Goal: Information Seeking & Learning: Check status

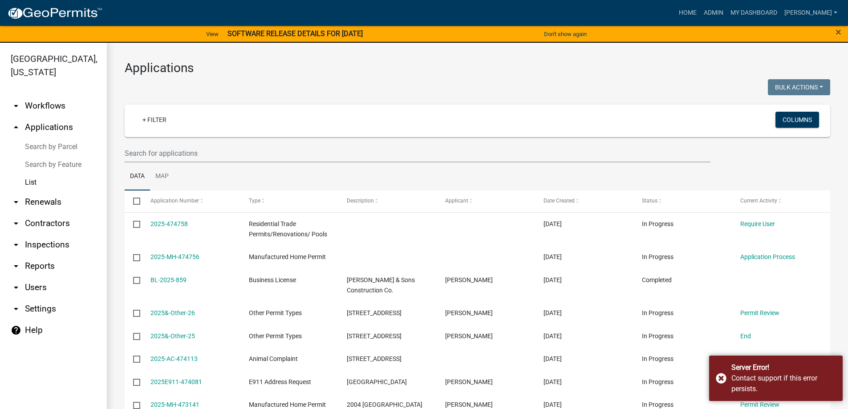
select select "3: 100"
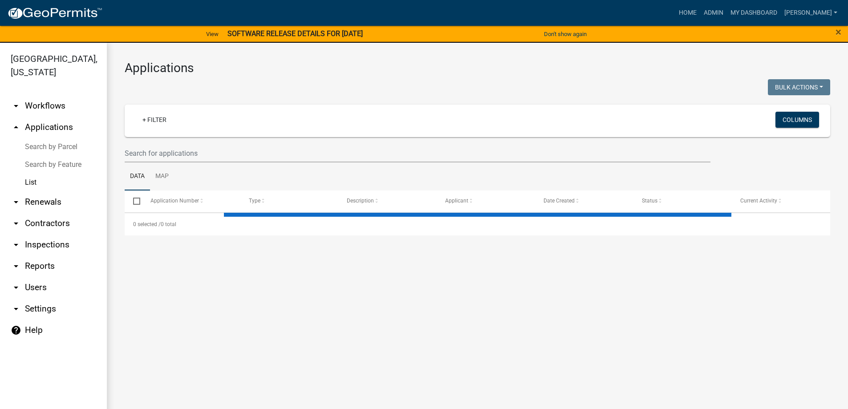
select select "3: 100"
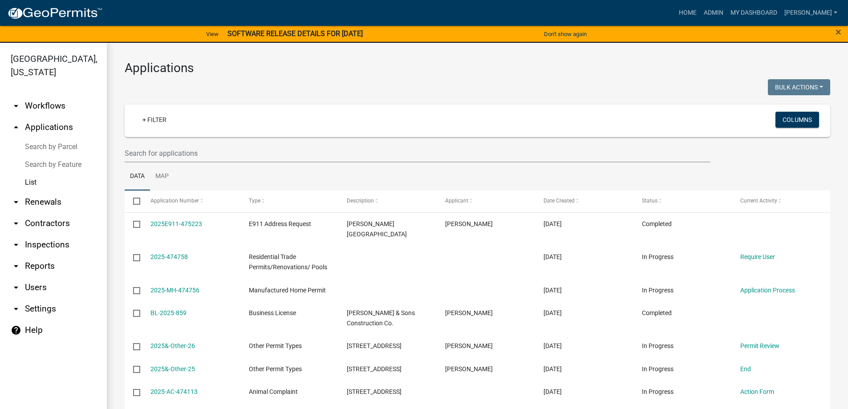
click at [40, 244] on link "arrow_drop_down Inspections" at bounding box center [53, 244] width 107 height 21
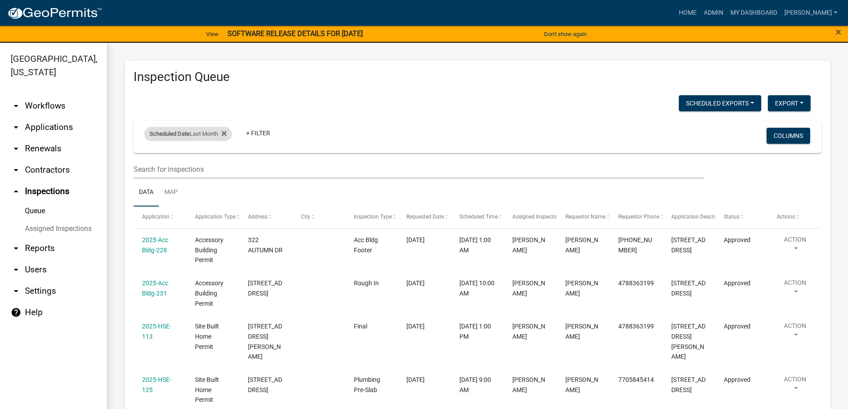
click at [203, 134] on div "Scheduled Date Last Month" at bounding box center [188, 134] width 88 height 14
select select "previous_1_months"
click at [176, 151] on div "is" at bounding box center [189, 153] width 89 height 9
click at [155, 154] on label "is" at bounding box center [156, 153] width 5 height 7
click at [150, 154] on input "is" at bounding box center [148, 154] width 6 height 6
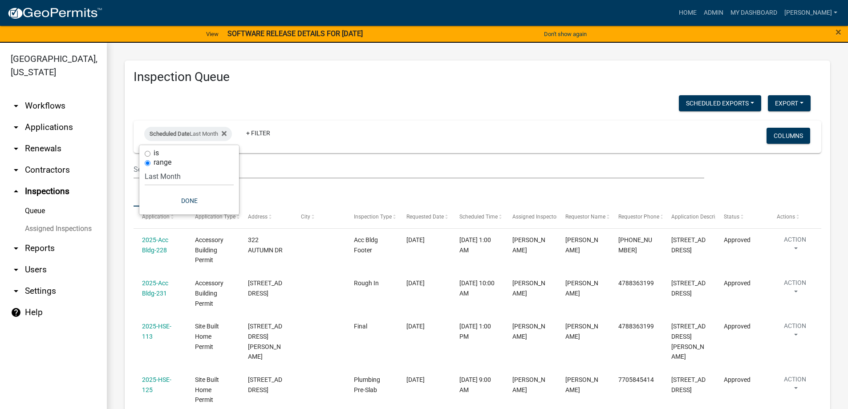
radio input "true"
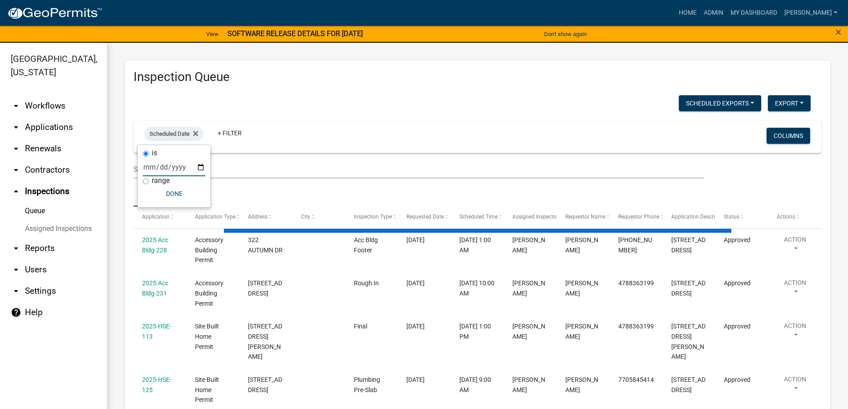
click at [172, 172] on input "date" at bounding box center [174, 167] width 62 height 18
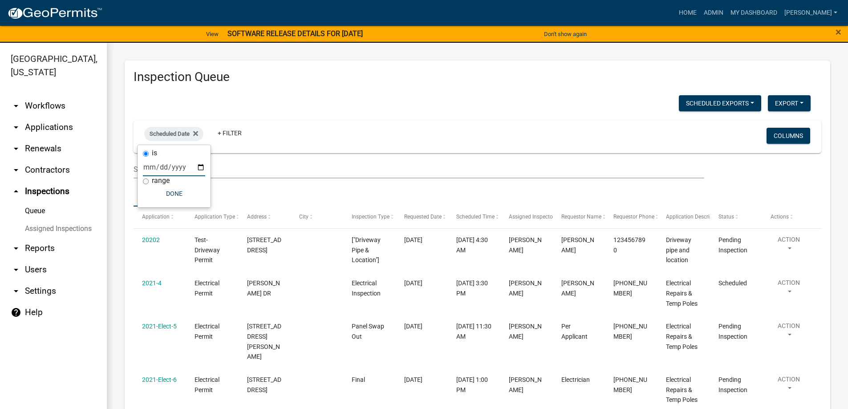
click at [200, 168] on input "date" at bounding box center [174, 167] width 62 height 18
type input "2025-09-09"
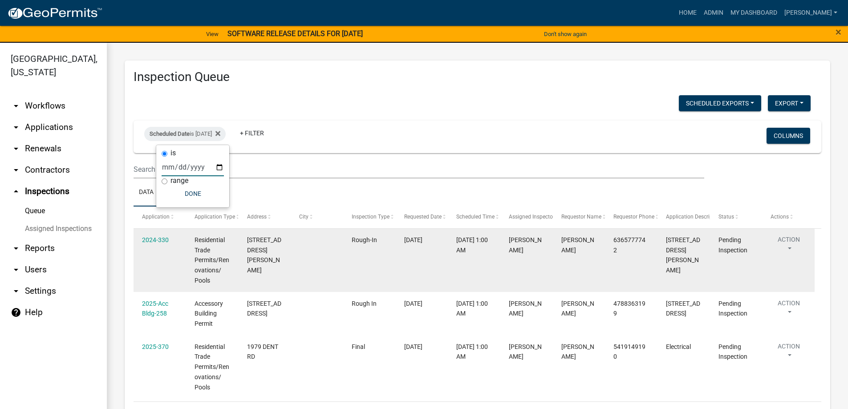
click at [309, 249] on datatable-body-cell at bounding box center [317, 261] width 53 height 64
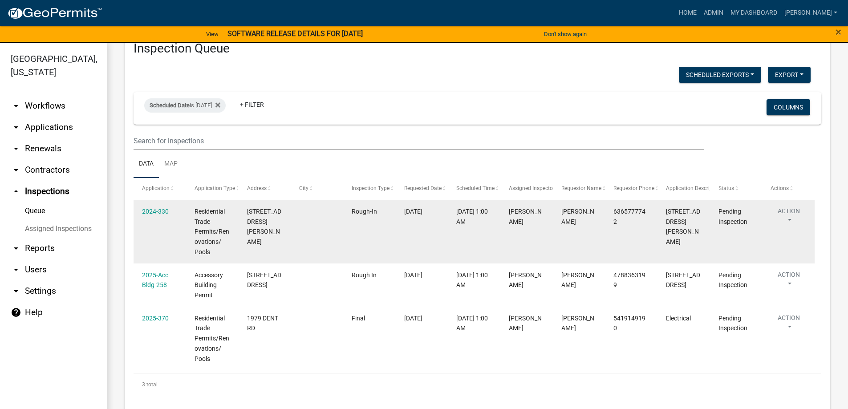
scroll to position [41, 0]
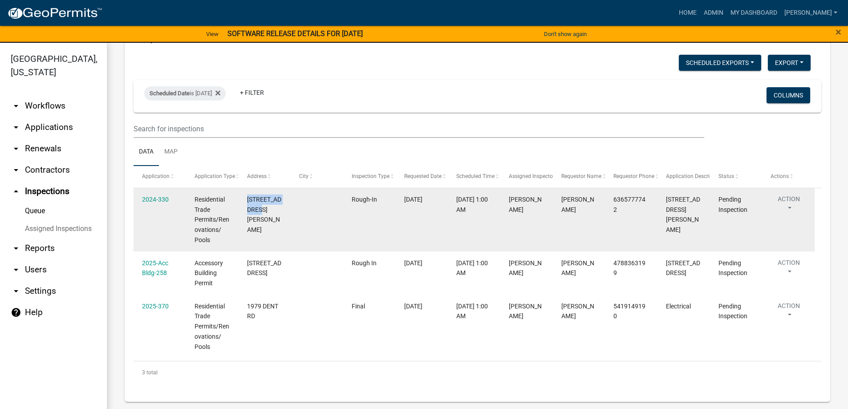
drag, startPoint x: 246, startPoint y: 200, endPoint x: 281, endPoint y: 211, distance: 37.2
click at [281, 211] on datatable-body-cell "1322 HAMLIN RD" at bounding box center [264, 220] width 53 height 64
copy span "1322 HAMLIN RD"
drag, startPoint x: 610, startPoint y: 199, endPoint x: 652, endPoint y: 201, distance: 41.5
click at [652, 201] on datatable-body-cell "6365777742" at bounding box center [631, 220] width 53 height 64
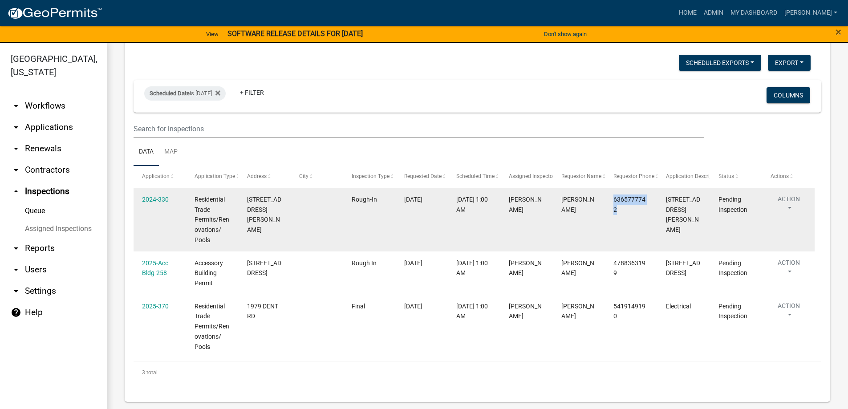
copy span "6365777742"
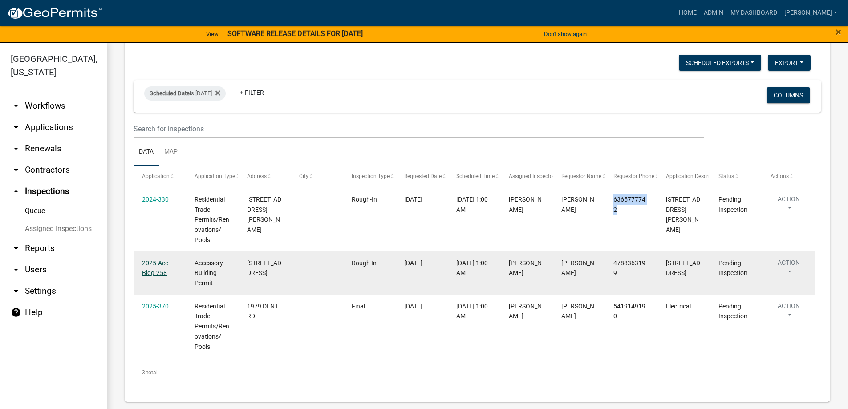
click at [160, 263] on link "2025-Acc Bldg-258" at bounding box center [155, 268] width 26 height 17
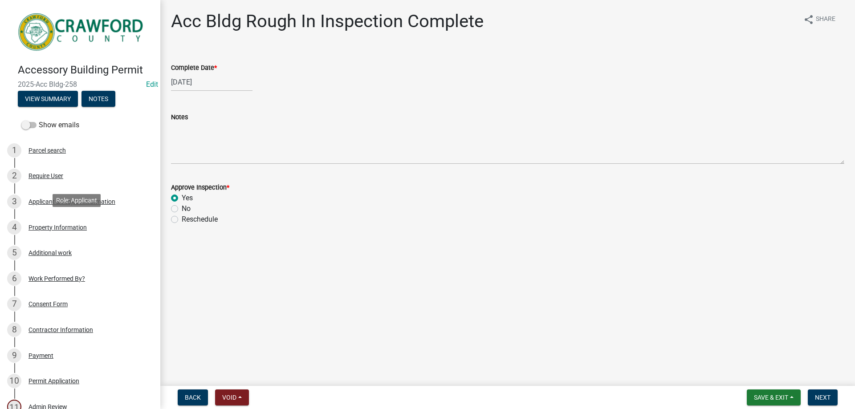
click at [66, 227] on div "Property Information" at bounding box center [57, 227] width 58 height 6
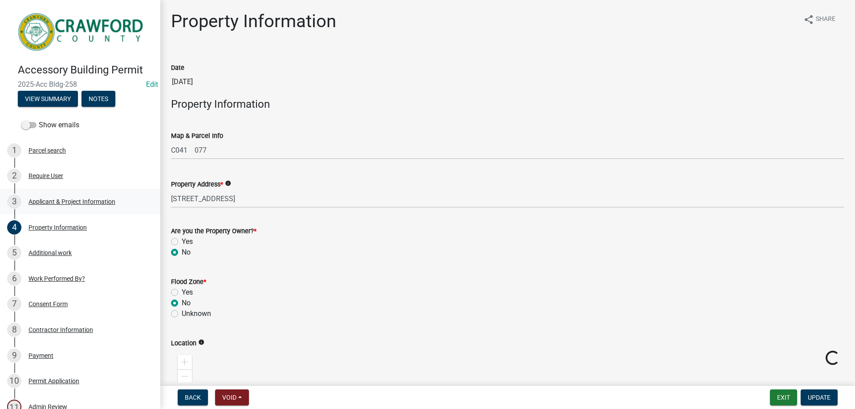
click at [68, 207] on link "3 Applicant & Project Information" at bounding box center [80, 202] width 160 height 26
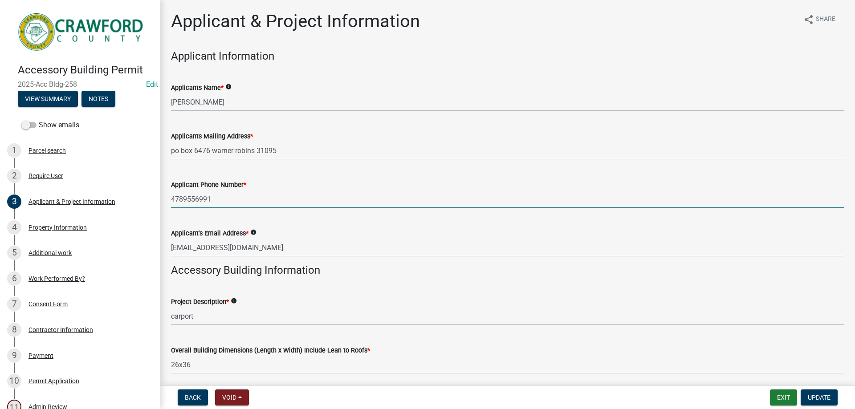
drag, startPoint x: 172, startPoint y: 198, endPoint x: 219, endPoint y: 203, distance: 47.1
click at [219, 203] on input "4789556991" at bounding box center [507, 199] width 673 height 18
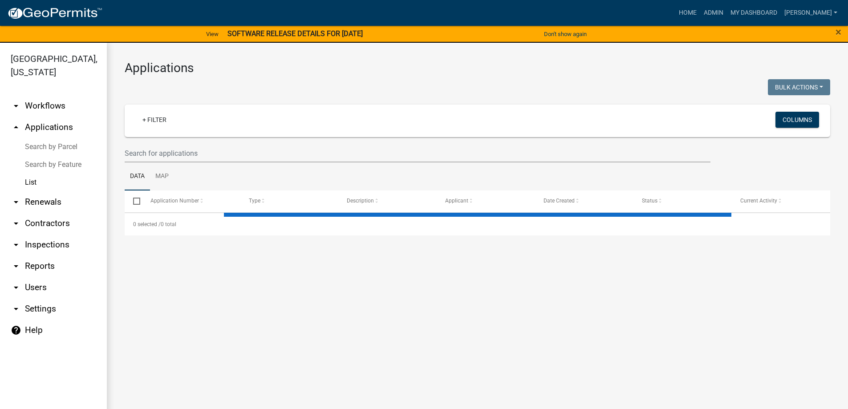
select select "3: 100"
